Goal: Task Accomplishment & Management: Complete application form

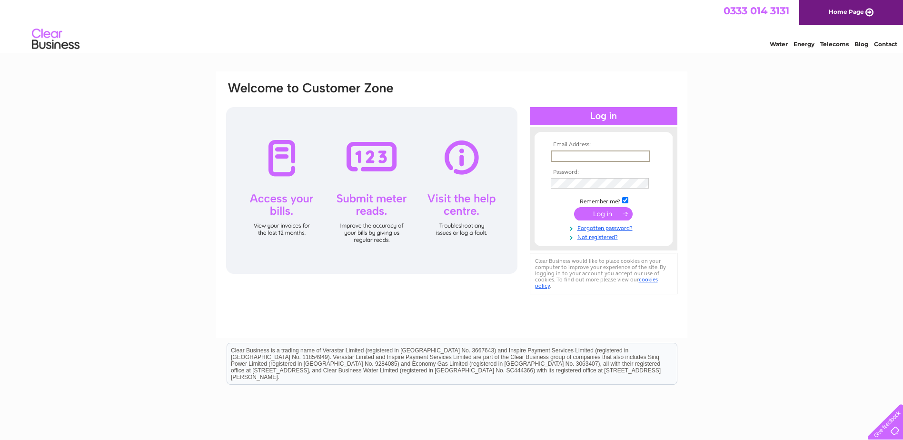
click at [597, 157] on input "text" at bounding box center [600, 155] width 99 height 11
type input "[PERSON_NAME][EMAIL_ADDRESS][PERSON_NAME][DOMAIN_NAME]"
click at [611, 214] on input "submit" at bounding box center [603, 213] width 59 height 13
click at [611, 225] on link "Forgotten password?" at bounding box center [605, 226] width 108 height 9
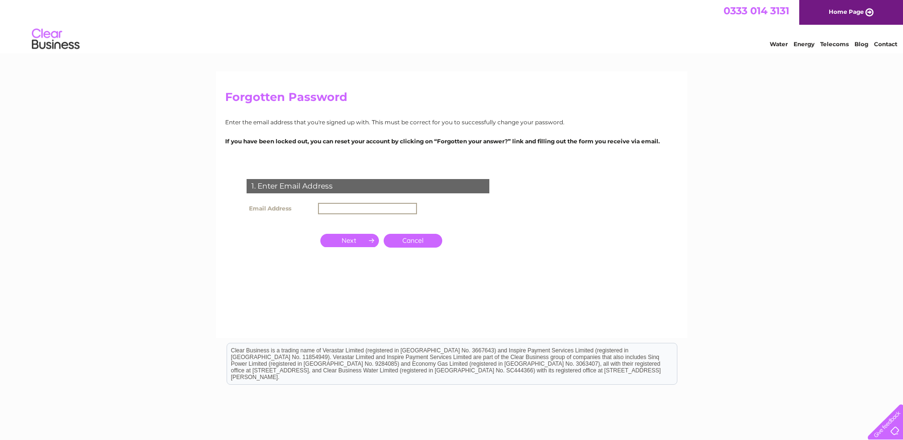
click at [370, 207] on input "text" at bounding box center [367, 208] width 99 height 11
paste input "[EMAIL_ADDRESS][DOMAIN_NAME]"
type input "[EMAIL_ADDRESS][DOMAIN_NAME]"
click at [637, 198] on form "1. Enter Email Address Email Address [EMAIL_ADDRESS][DOMAIN_NAME] Cancel Answer" at bounding box center [451, 236] width 453 height 152
click at [357, 237] on input "button" at bounding box center [349, 239] width 59 height 13
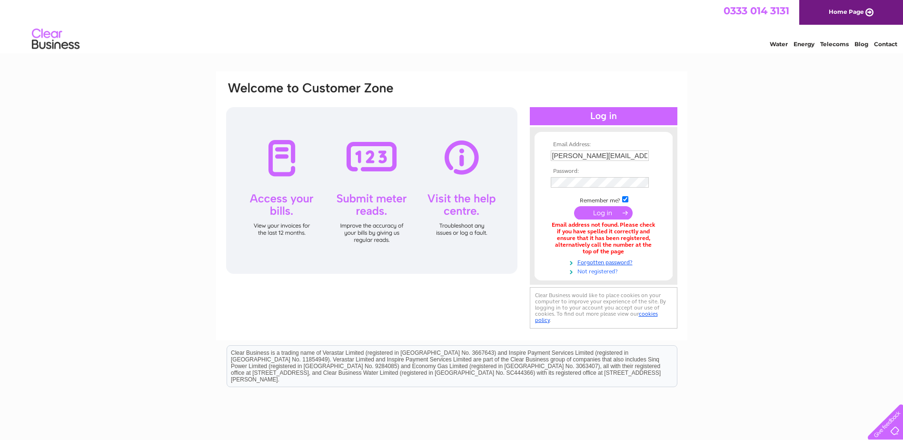
click at [593, 269] on link "Not registered?" at bounding box center [605, 270] width 108 height 9
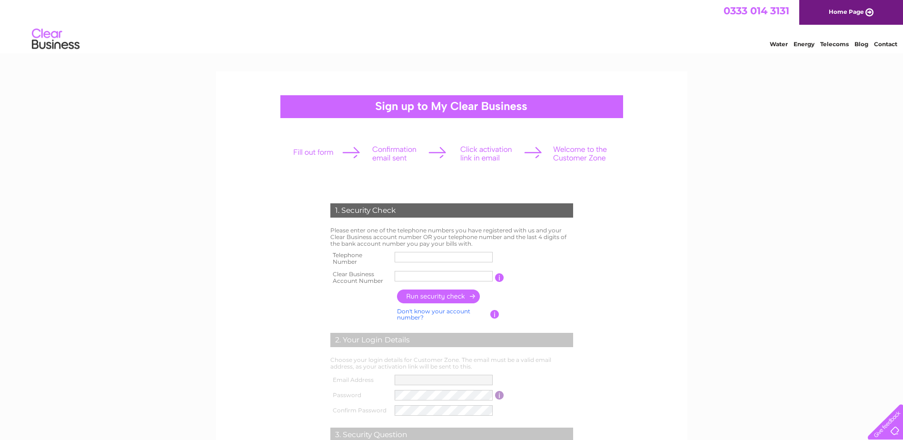
click at [414, 254] on input "text" at bounding box center [443, 257] width 98 height 10
type input "07531401324"
click at [429, 273] on input "Scottish" at bounding box center [443, 276] width 98 height 10
drag, startPoint x: 426, startPoint y: 275, endPoint x: 304, endPoint y: 272, distance: 122.8
click at [304, 272] on form "1. Security Check Please enter one of the telephone numbers you have registered…" at bounding box center [451, 362] width 453 height 356
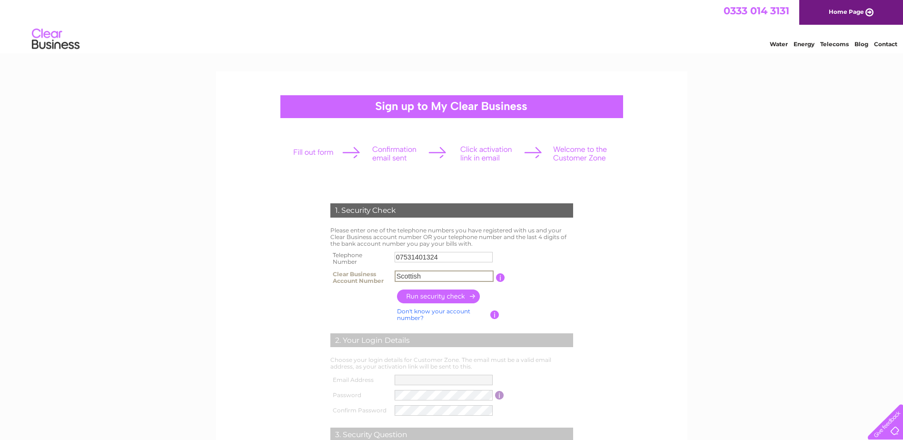
paste input "30323078"
click at [430, 296] on input "button" at bounding box center [439, 296] width 84 height 14
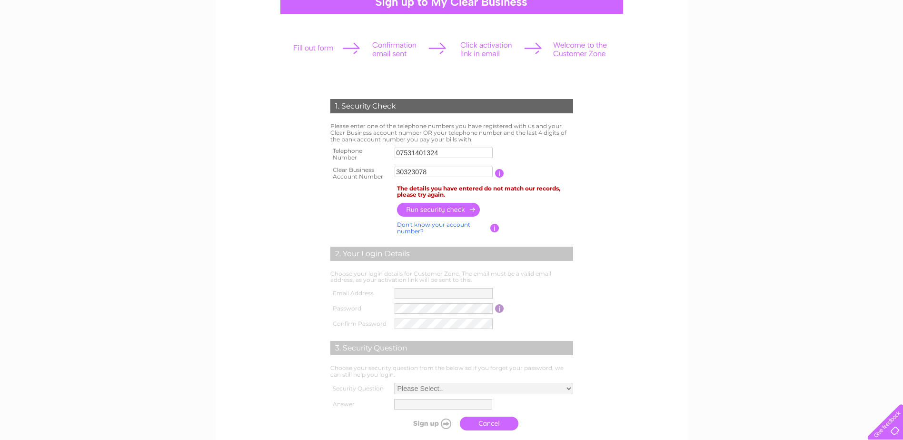
scroll to position [48, 0]
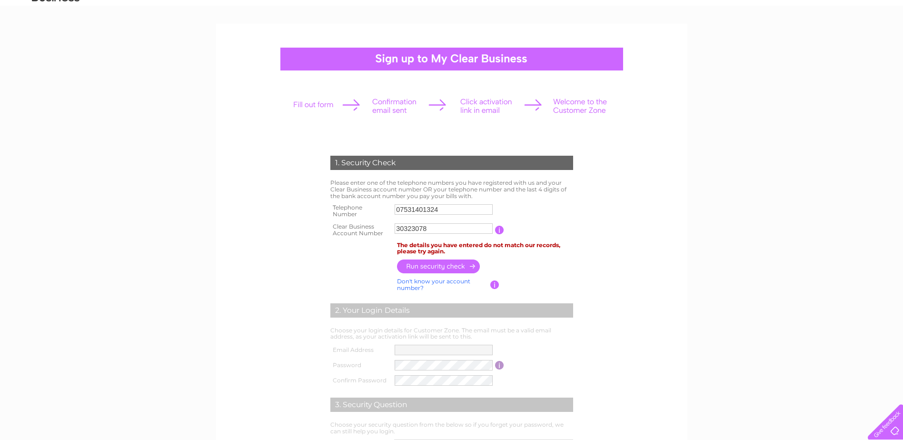
click at [500, 234] on td at bounding box center [499, 229] width 9 height 19
click at [498, 232] on input "button" at bounding box center [499, 230] width 9 height 9
click at [400, 231] on input "30323078" at bounding box center [443, 228] width 98 height 10
click at [398, 228] on input "30323078" at bounding box center [443, 228] width 99 height 11
type input "C30323078"
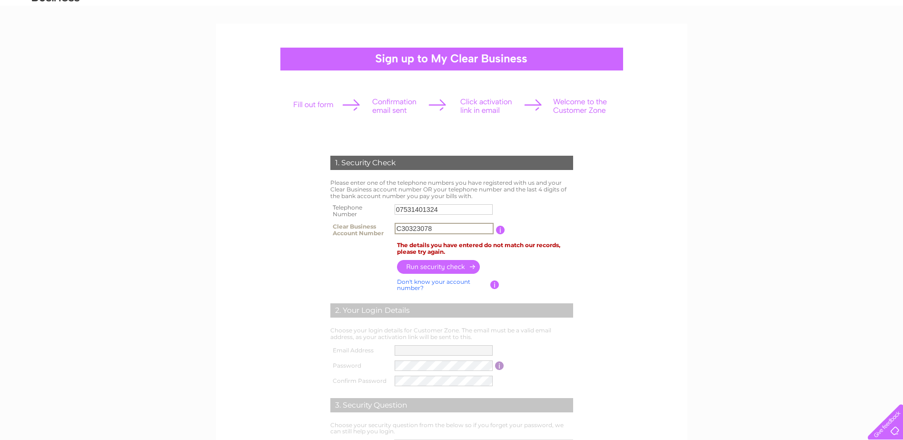
click at [671, 155] on form "1. Security Check Please enter one of the telephone numbers you have registered…" at bounding box center [451, 324] width 453 height 374
